Goal: Task Accomplishment & Management: Complete application form

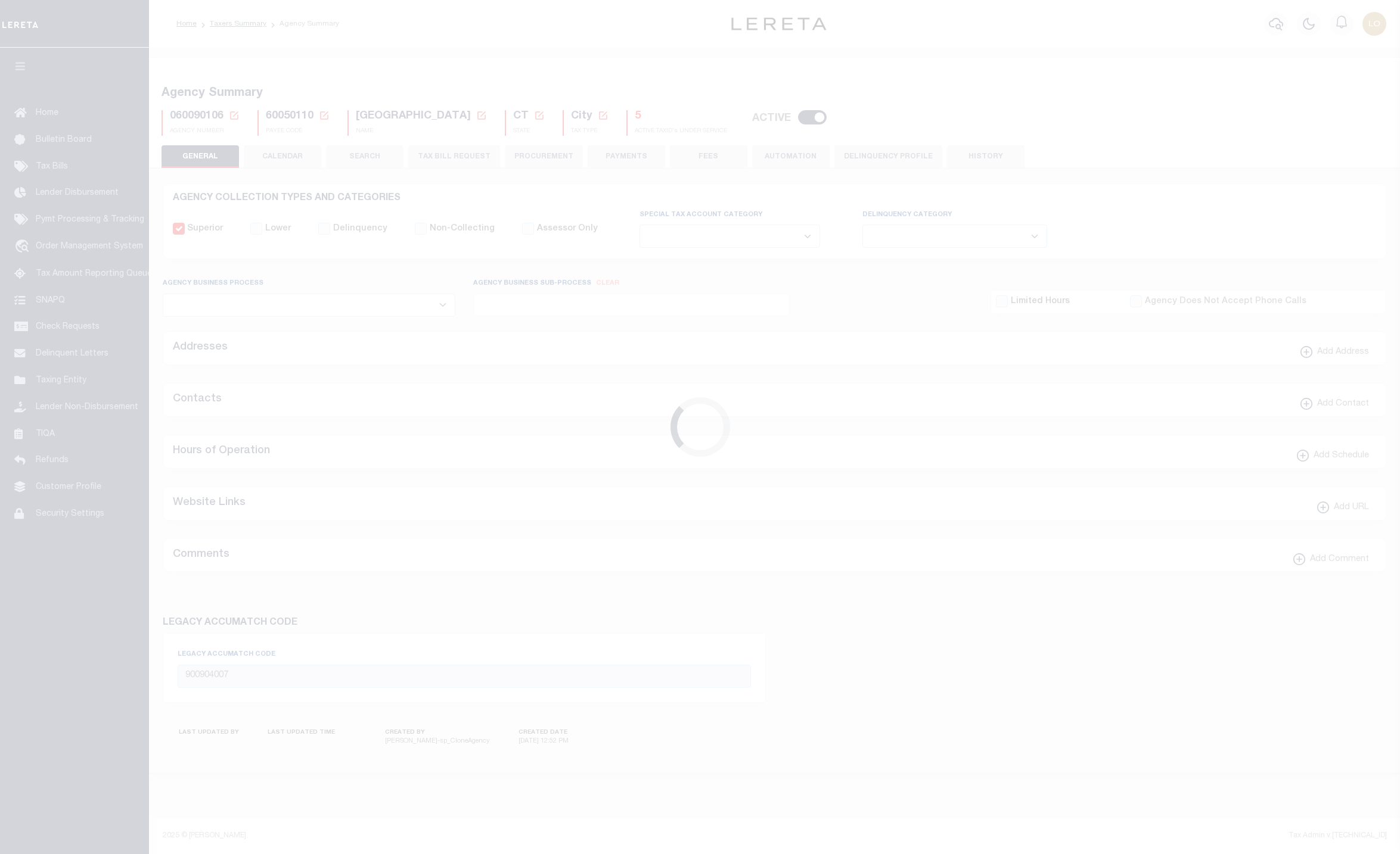
select select
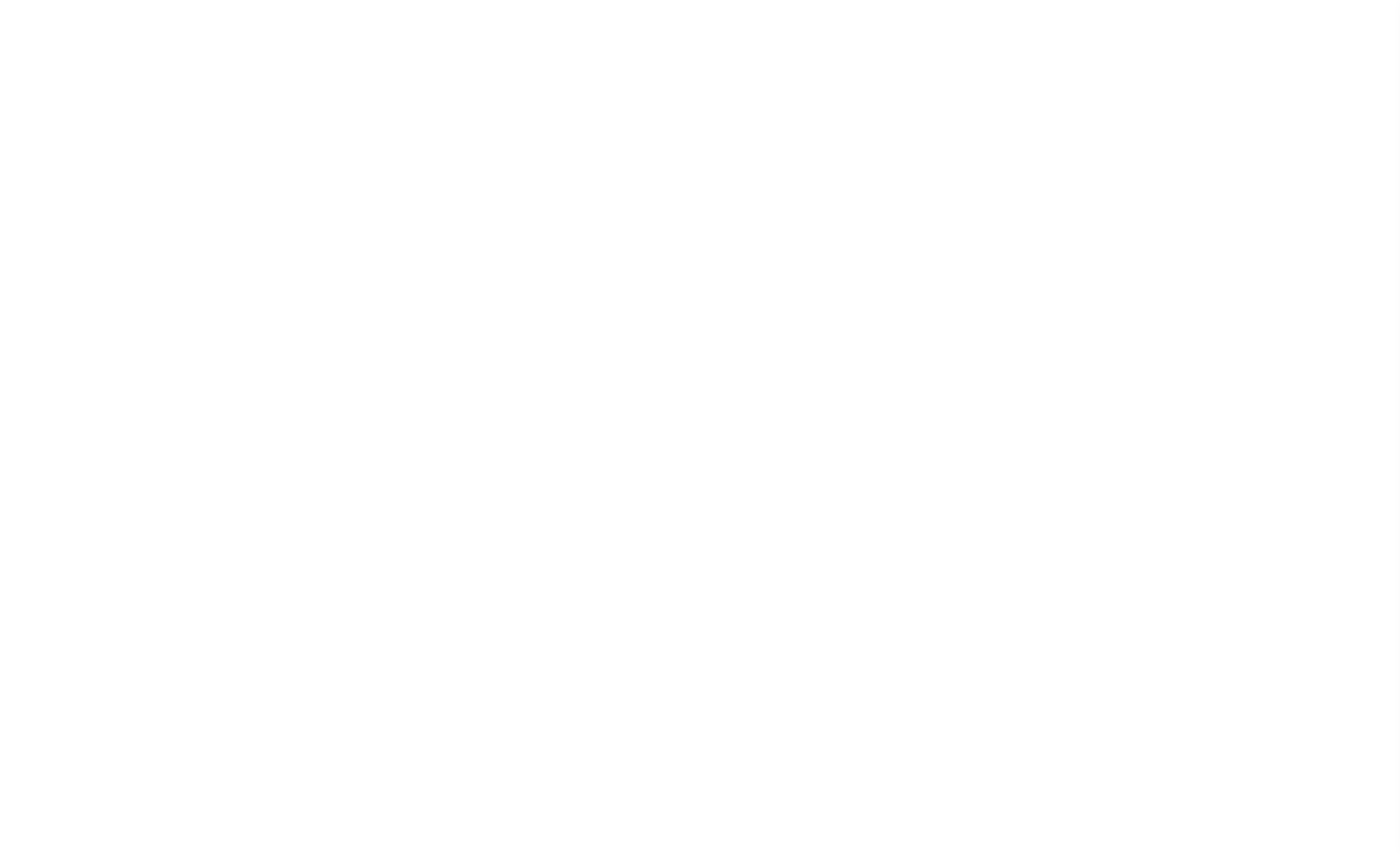
select select
checkbox input "false"
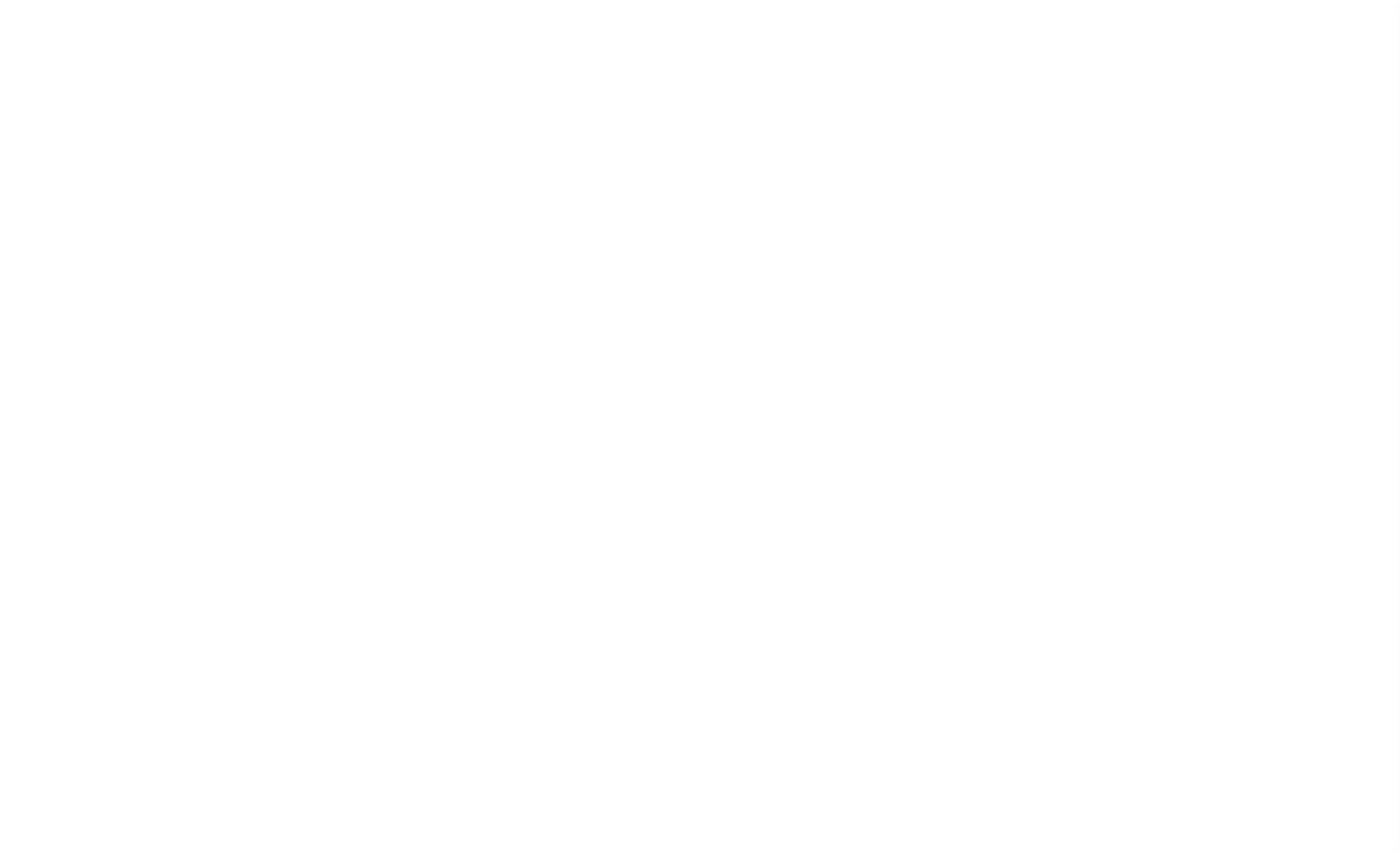
checkbox input "false"
type input "900904007"
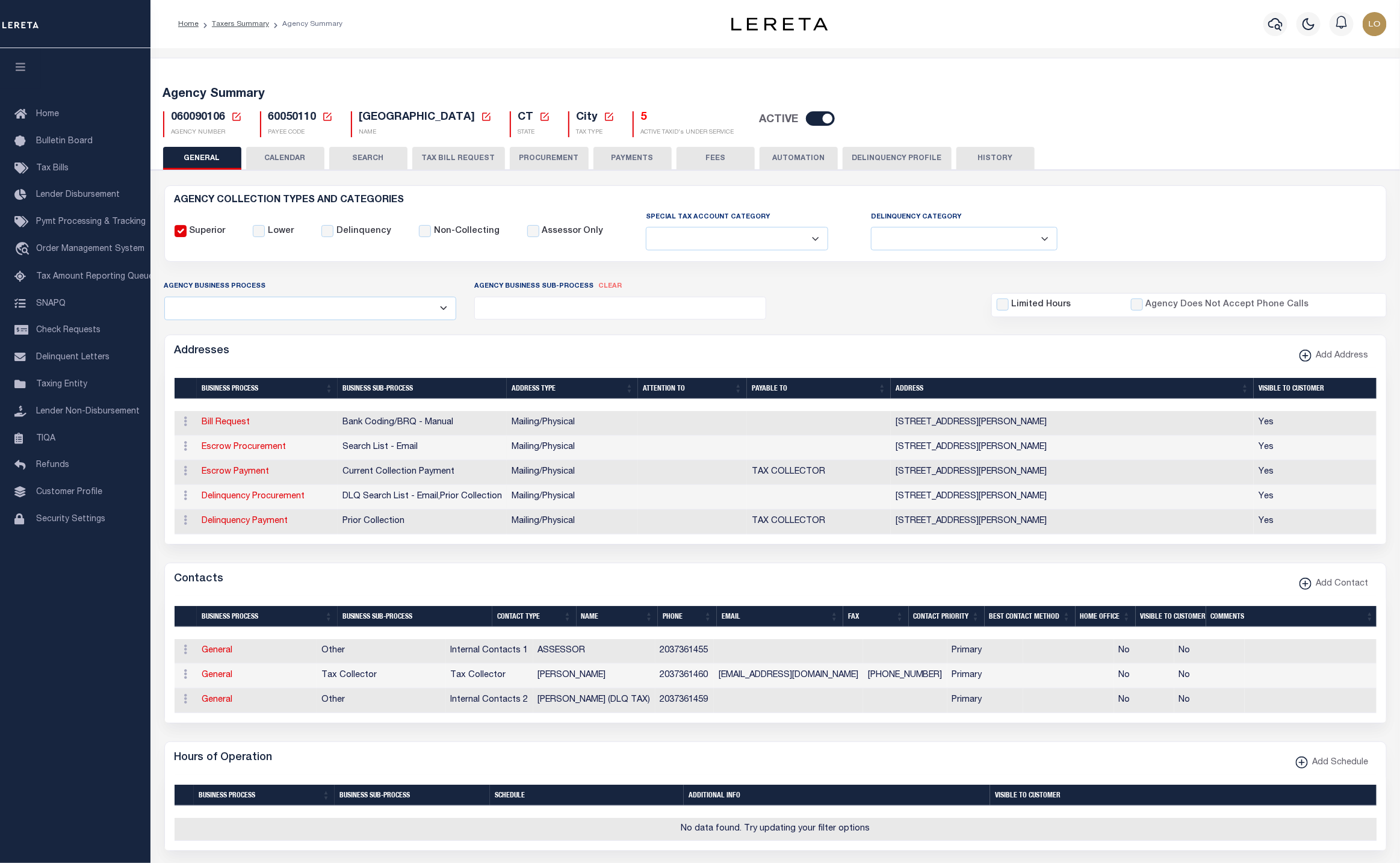
click at [1257, 183] on div "AGENCY COLLECTION TYPES AND CATEGORIES Superior Lower Delinquency Non-Collectin…" at bounding box center [775, 750] width 1254 height 1161
